Goal: Information Seeking & Learning: Learn about a topic

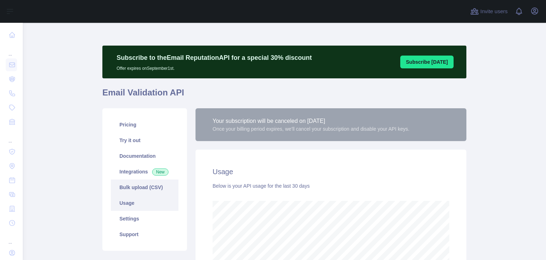
click at [127, 182] on link "Bulk upload (CSV)" at bounding box center [145, 187] width 68 height 16
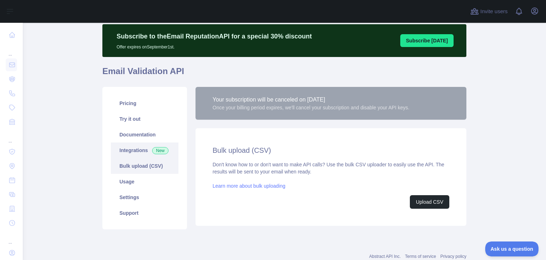
scroll to position [43, 0]
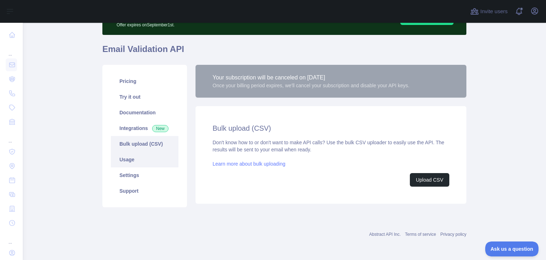
click at [129, 162] on link "Usage" at bounding box center [145, 159] width 68 height 16
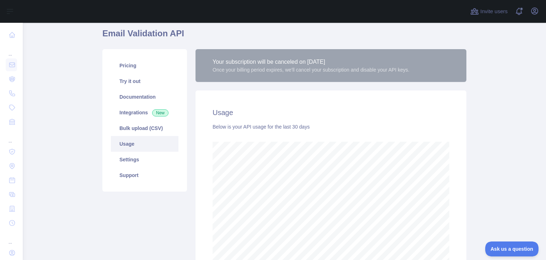
scroll to position [58, 0]
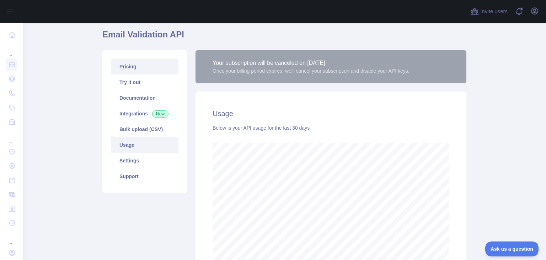
click at [120, 64] on link "Pricing" at bounding box center [145, 67] width 68 height 16
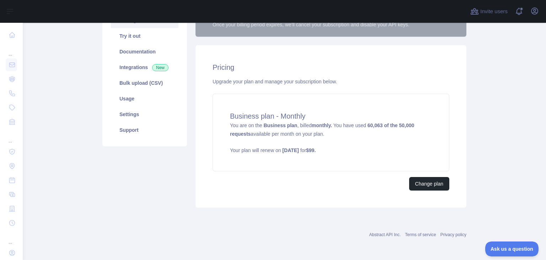
scroll to position [69, 0]
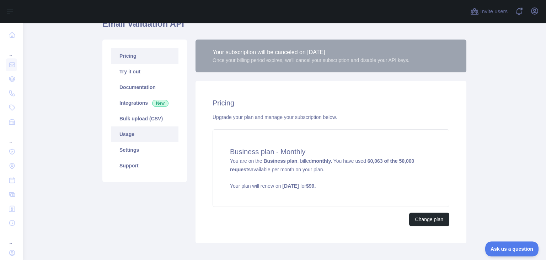
click at [125, 130] on link "Usage" at bounding box center [145, 134] width 68 height 16
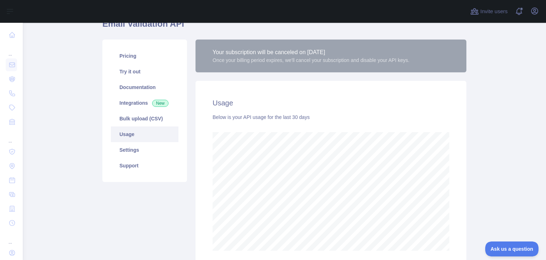
scroll to position [236, 518]
